Goal: Information Seeking & Learning: Learn about a topic

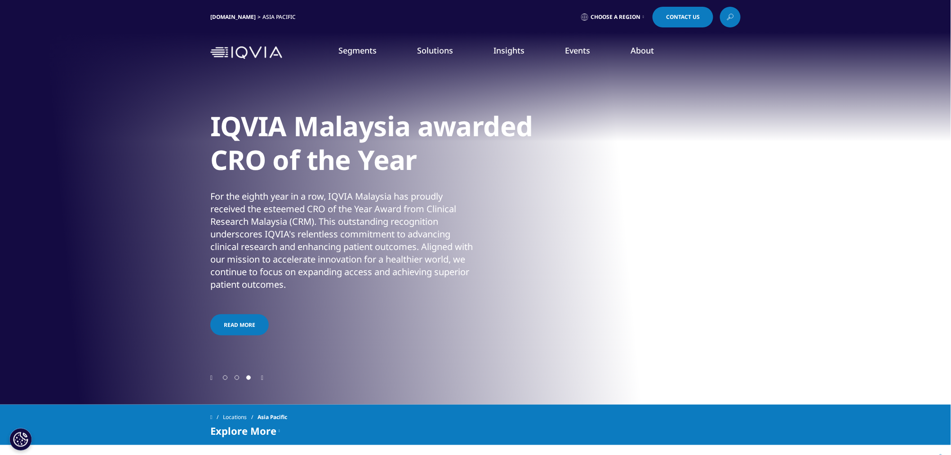
click at [281, 151] on link "Discover Insights" at bounding box center [336, 154] width 199 height 8
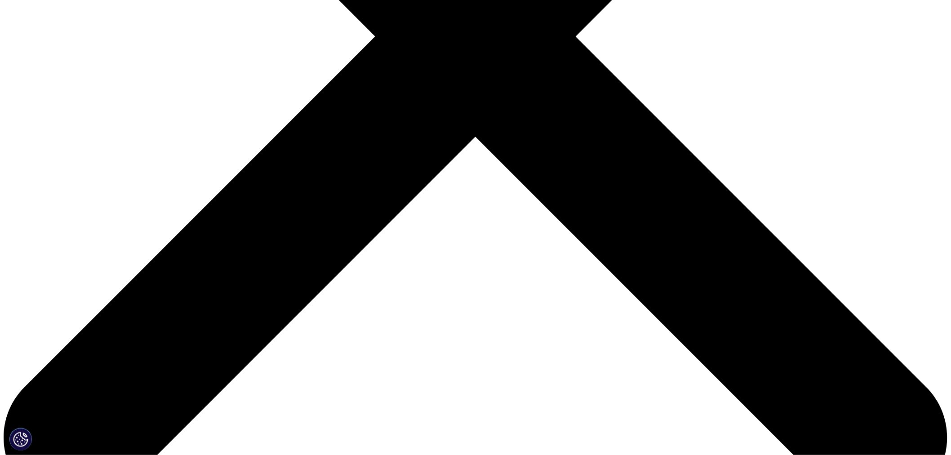
scroll to position [450, 0]
